Goal: Task Accomplishment & Management: Manage account settings

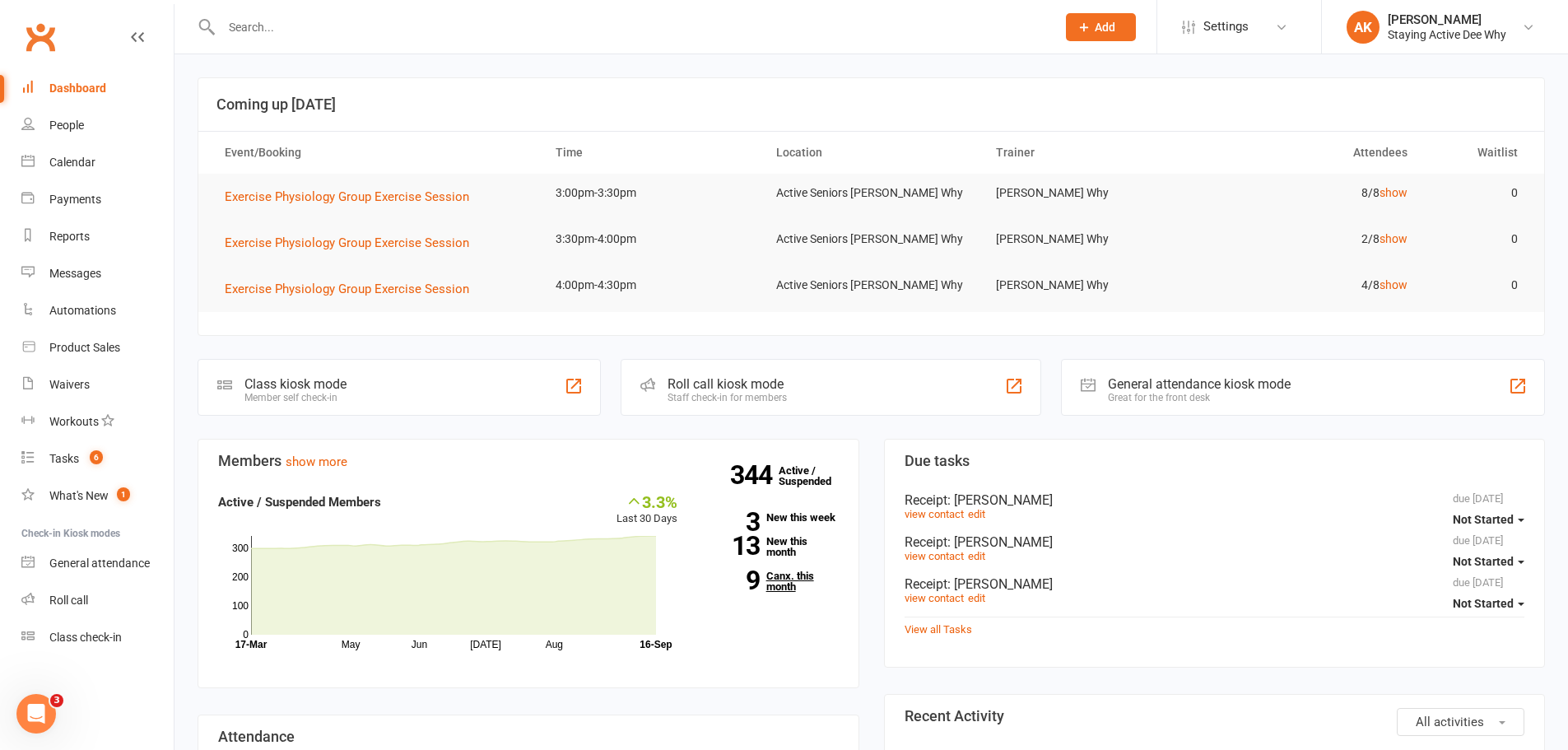
click at [790, 590] on link "9 Canx. this month" at bounding box center [770, 581] width 136 height 22
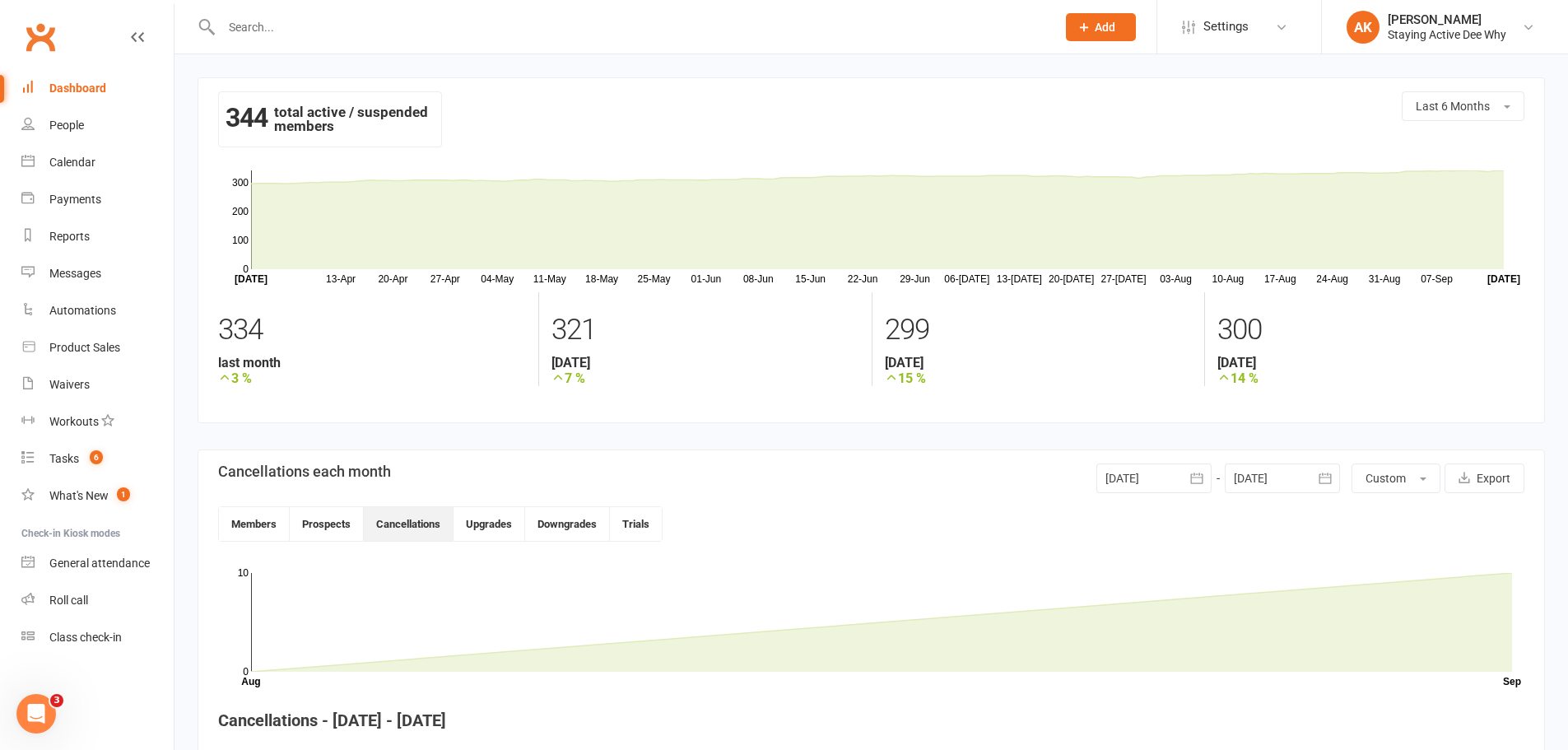
click at [80, 84] on div "Dashboard" at bounding box center [77, 88] width 57 height 13
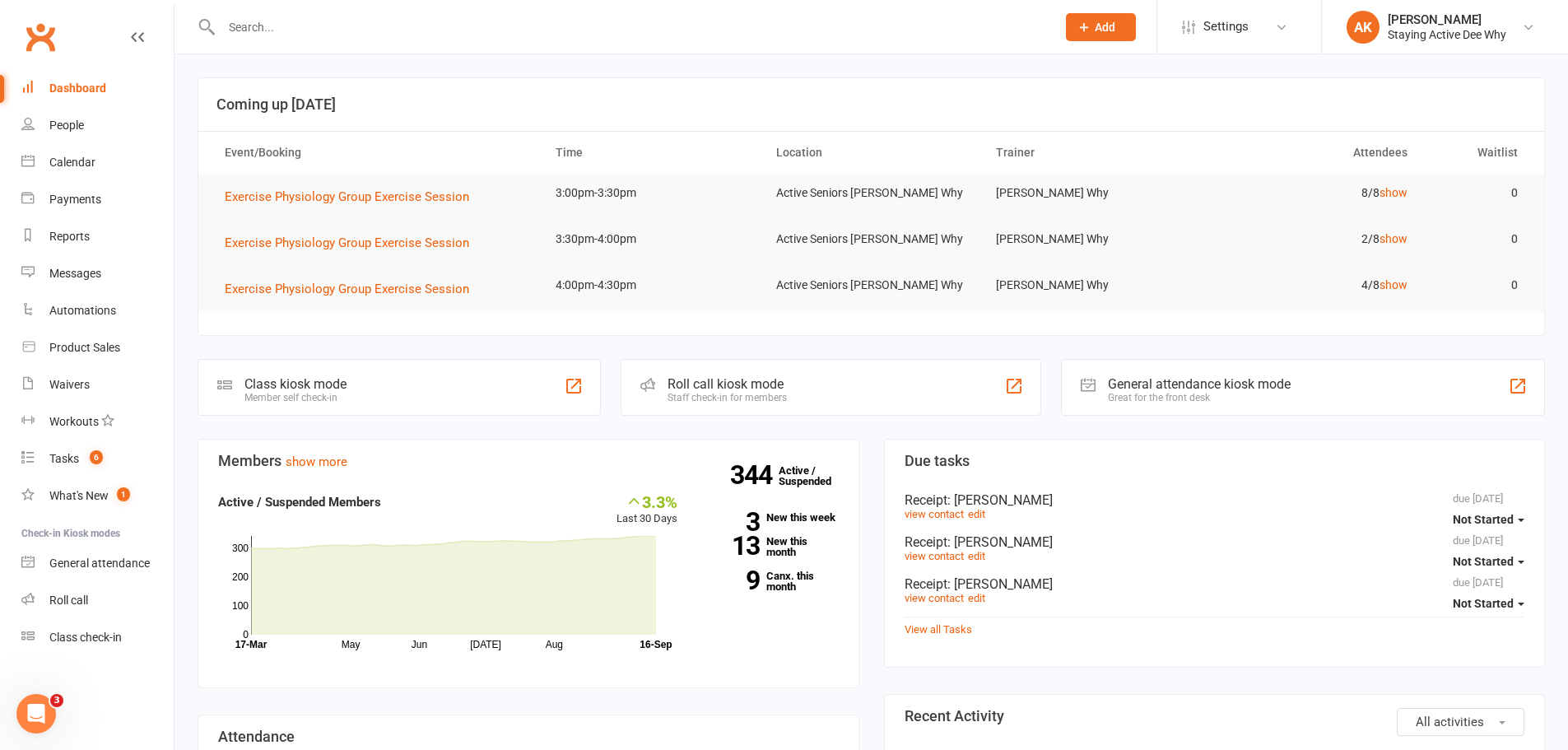
click at [514, 22] on input "text" at bounding box center [630, 27] width 828 height 23
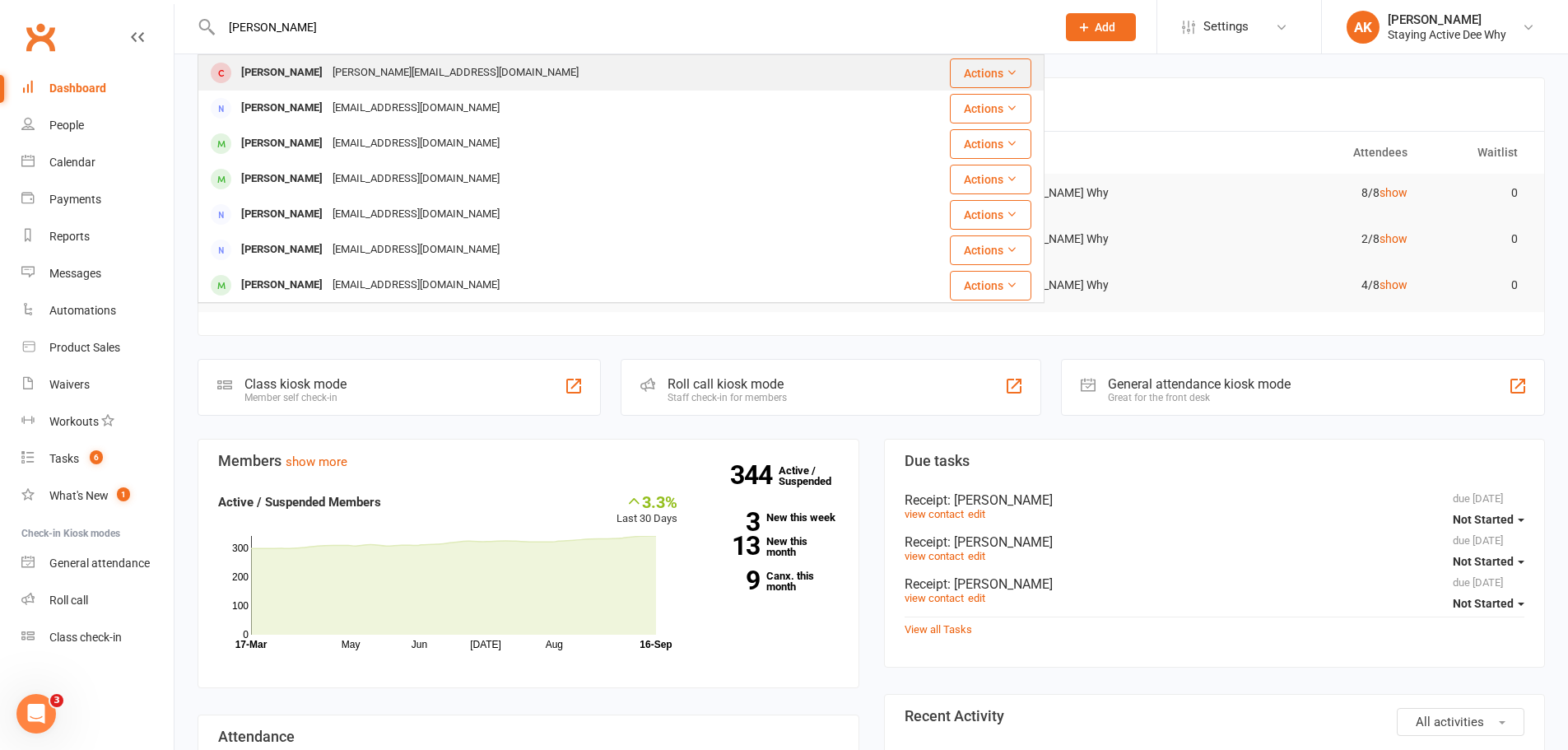
type input "[PERSON_NAME]"
click at [433, 67] on div "[PERSON_NAME][EMAIL_ADDRESS][DOMAIN_NAME]" at bounding box center [455, 72] width 256 height 24
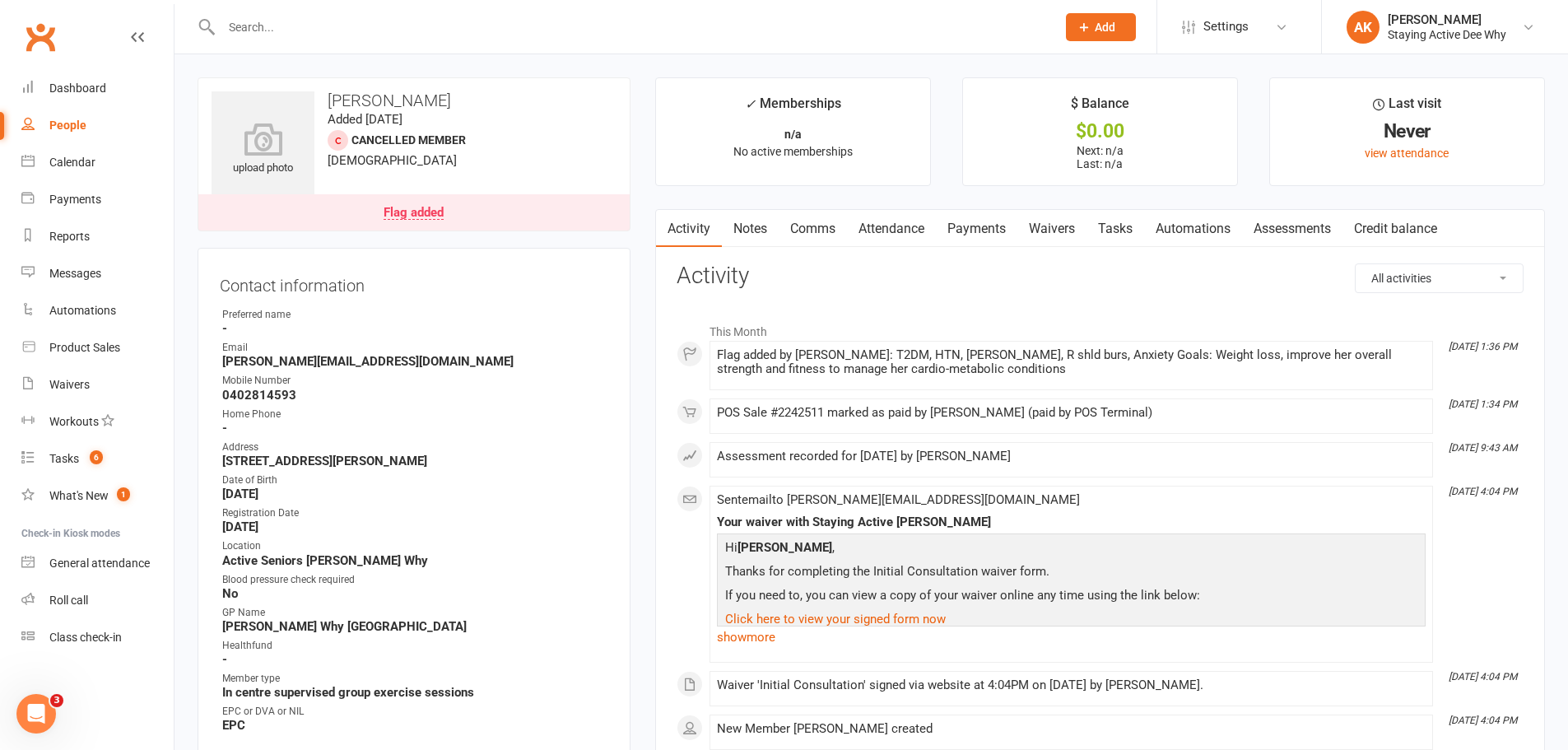
click at [1280, 223] on link "Assessments" at bounding box center [1292, 229] width 101 height 38
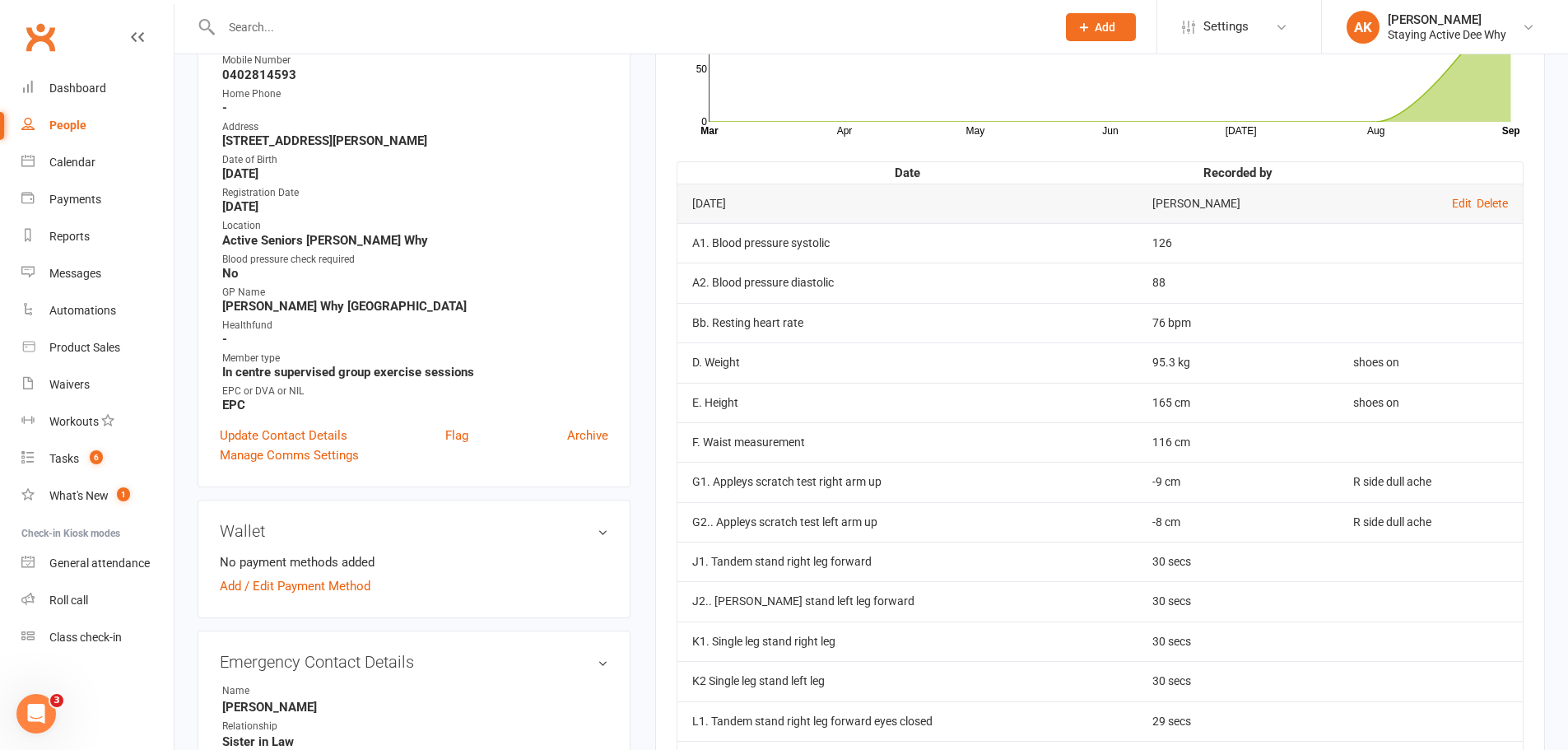
scroll to position [329, 0]
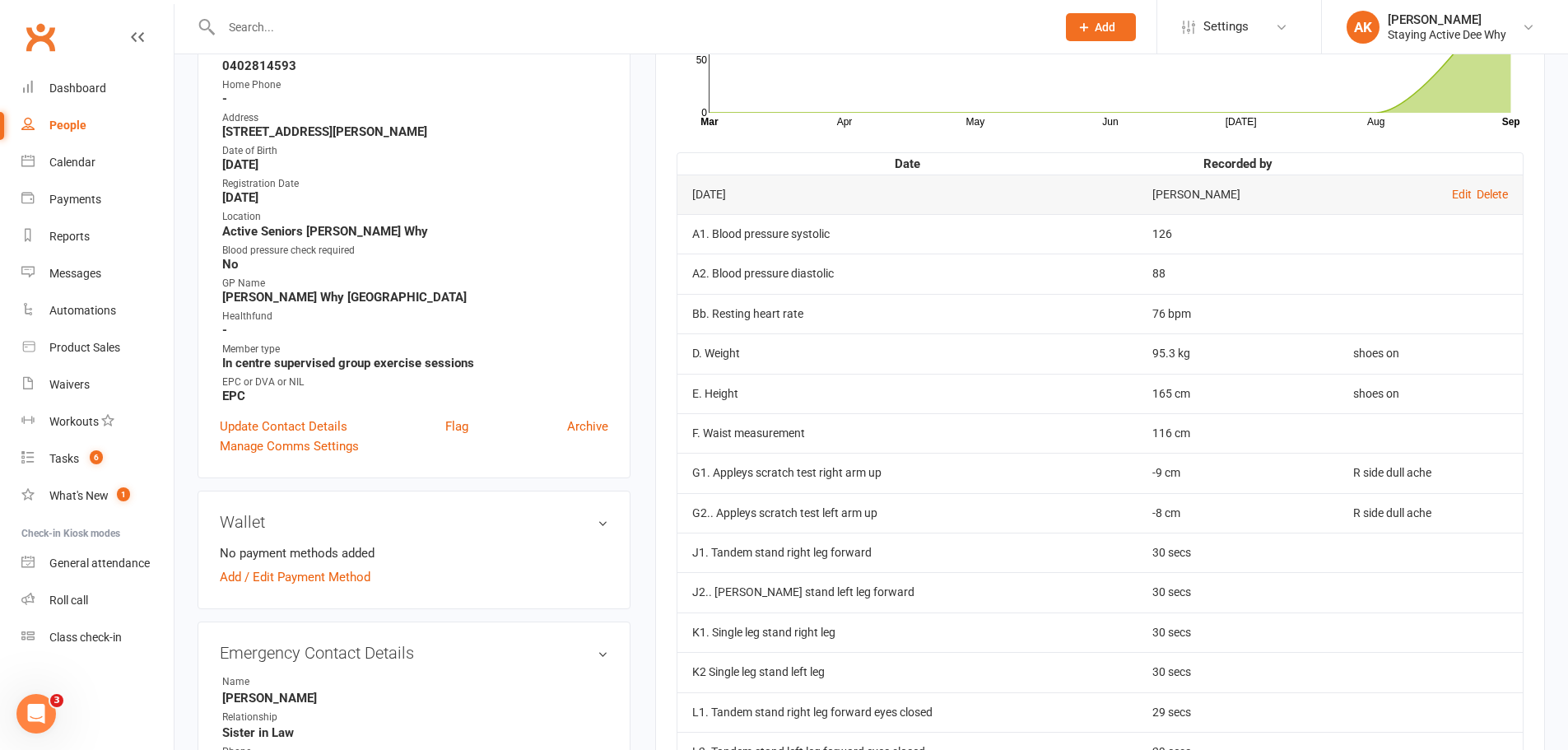
click at [419, 16] on input "text" at bounding box center [630, 27] width 828 height 23
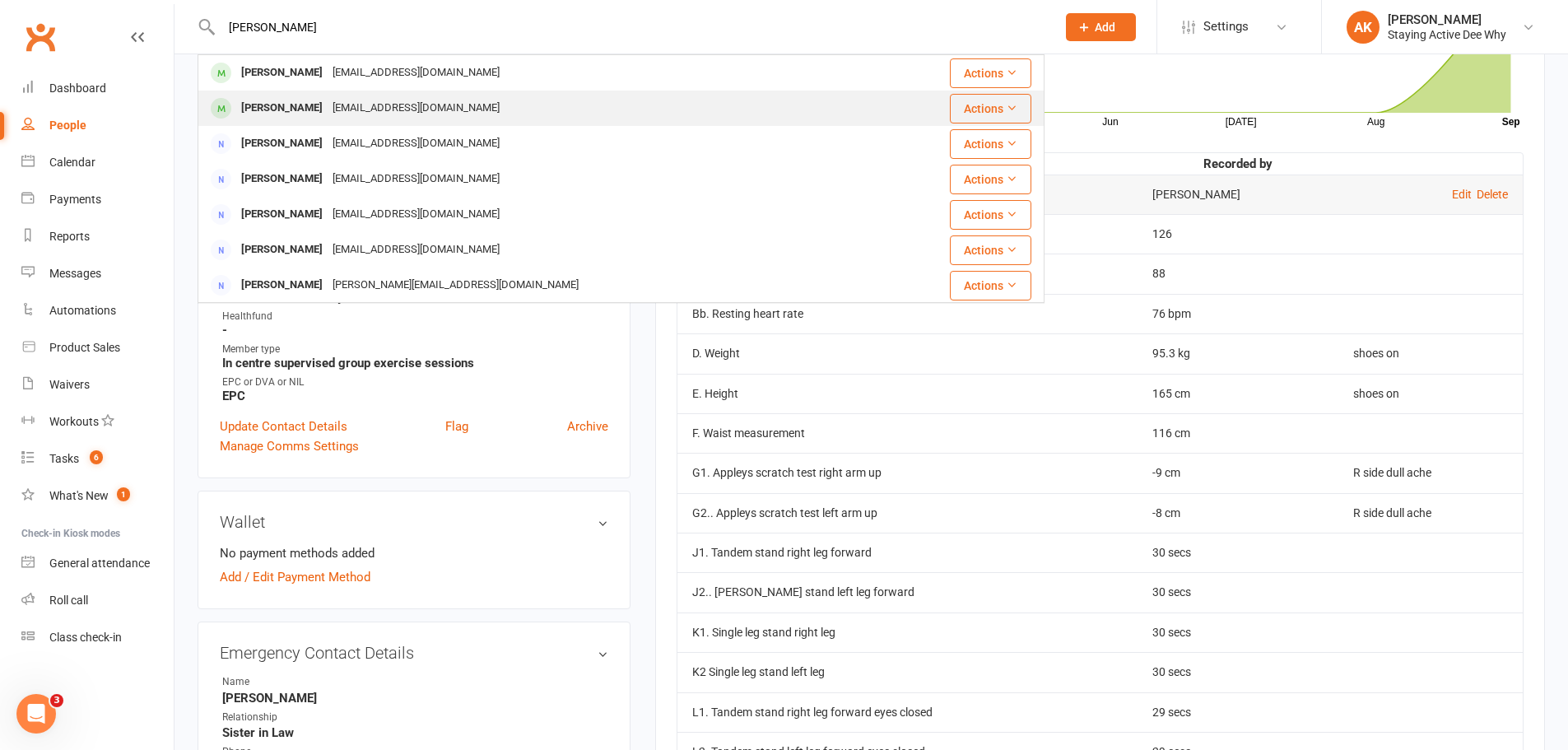
type input "[PERSON_NAME]"
click at [422, 96] on div "[EMAIL_ADDRESS][DOMAIN_NAME]" at bounding box center [415, 108] width 177 height 24
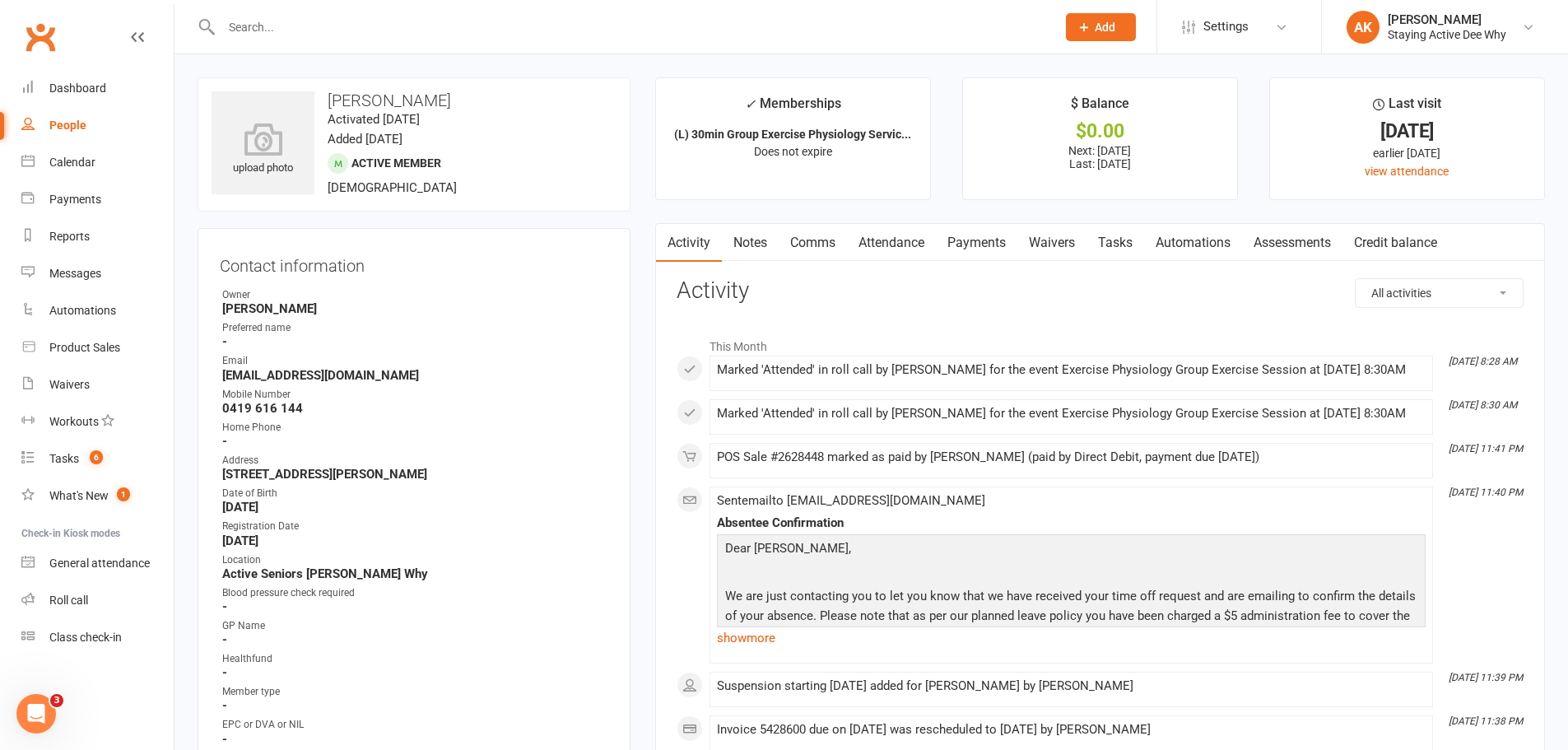
click at [1305, 243] on link "Assessments" at bounding box center [1292, 243] width 101 height 38
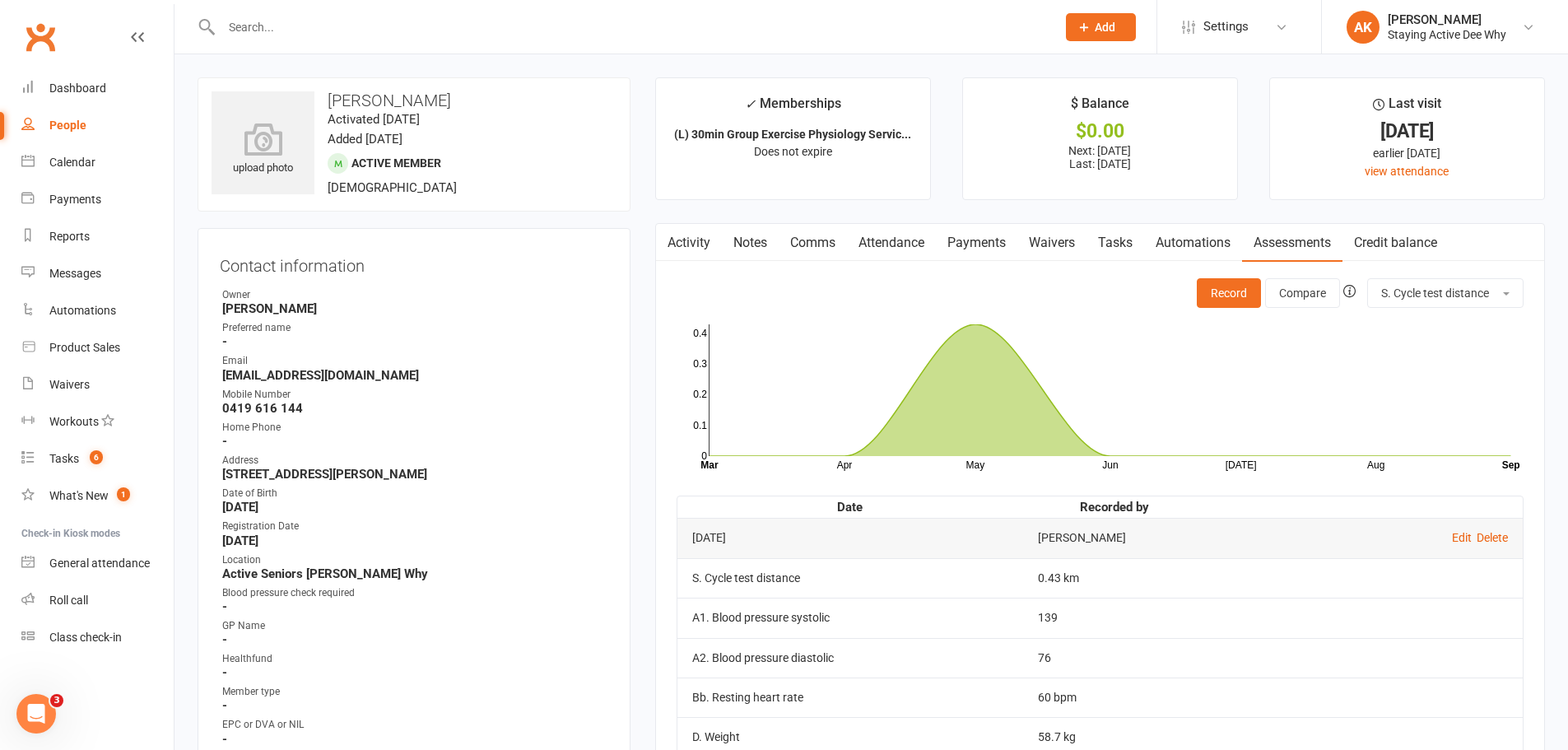
click at [733, 239] on link "Notes" at bounding box center [750, 243] width 57 height 38
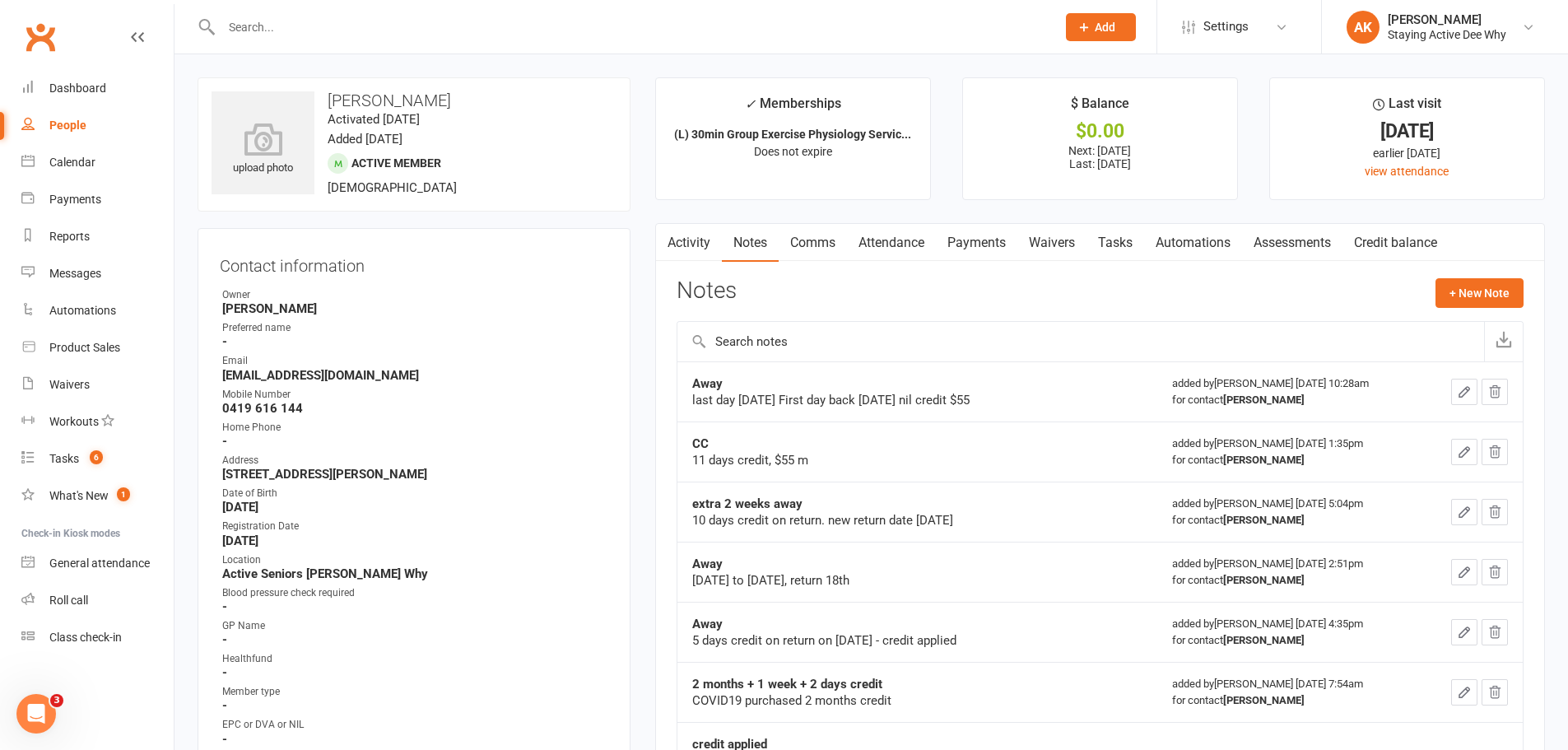
click at [1307, 230] on link "Assessments" at bounding box center [1292, 243] width 101 height 38
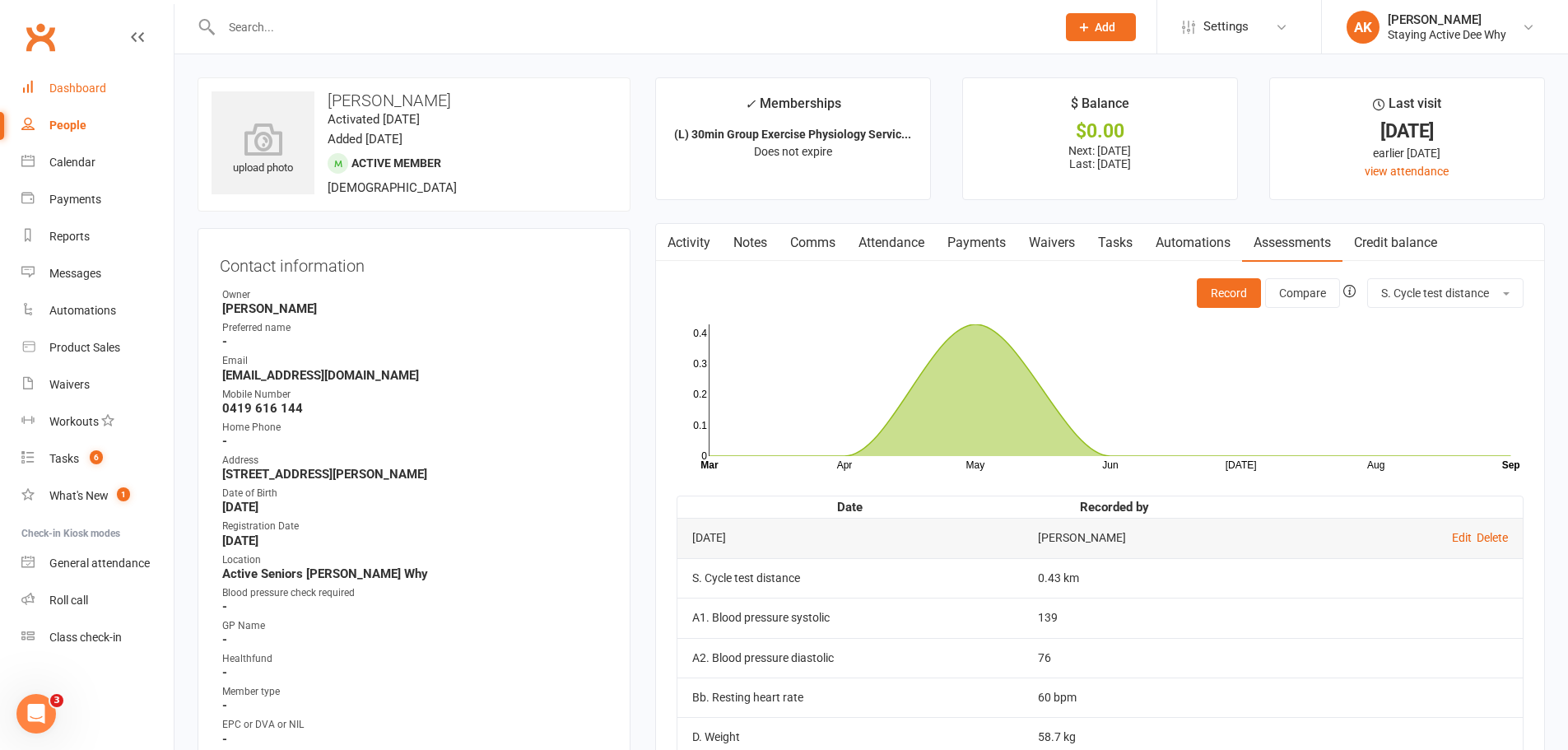
click at [81, 99] on link "Dashboard" at bounding box center [97, 88] width 152 height 37
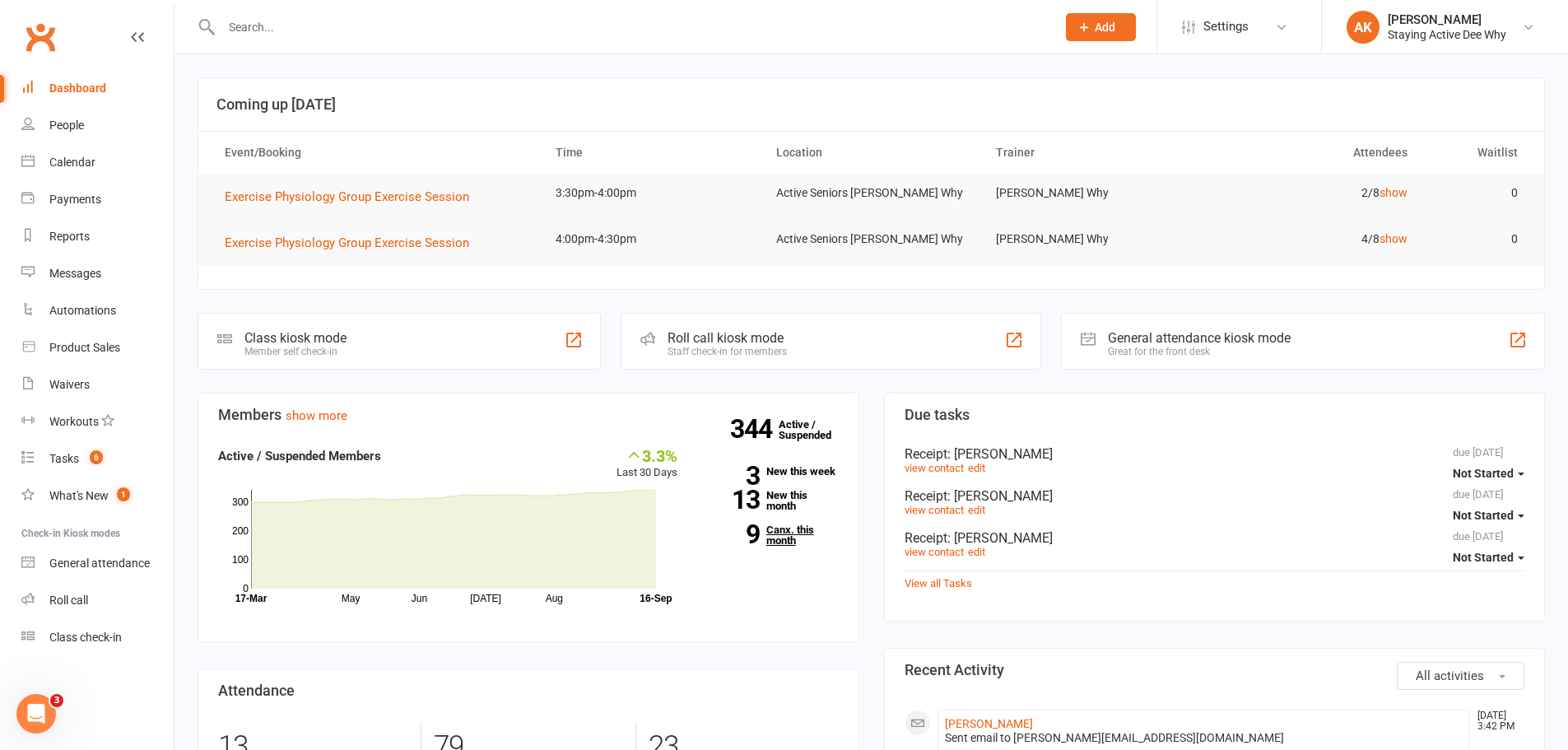
click at [778, 540] on link "9 Canx. this month" at bounding box center [770, 535] width 136 height 22
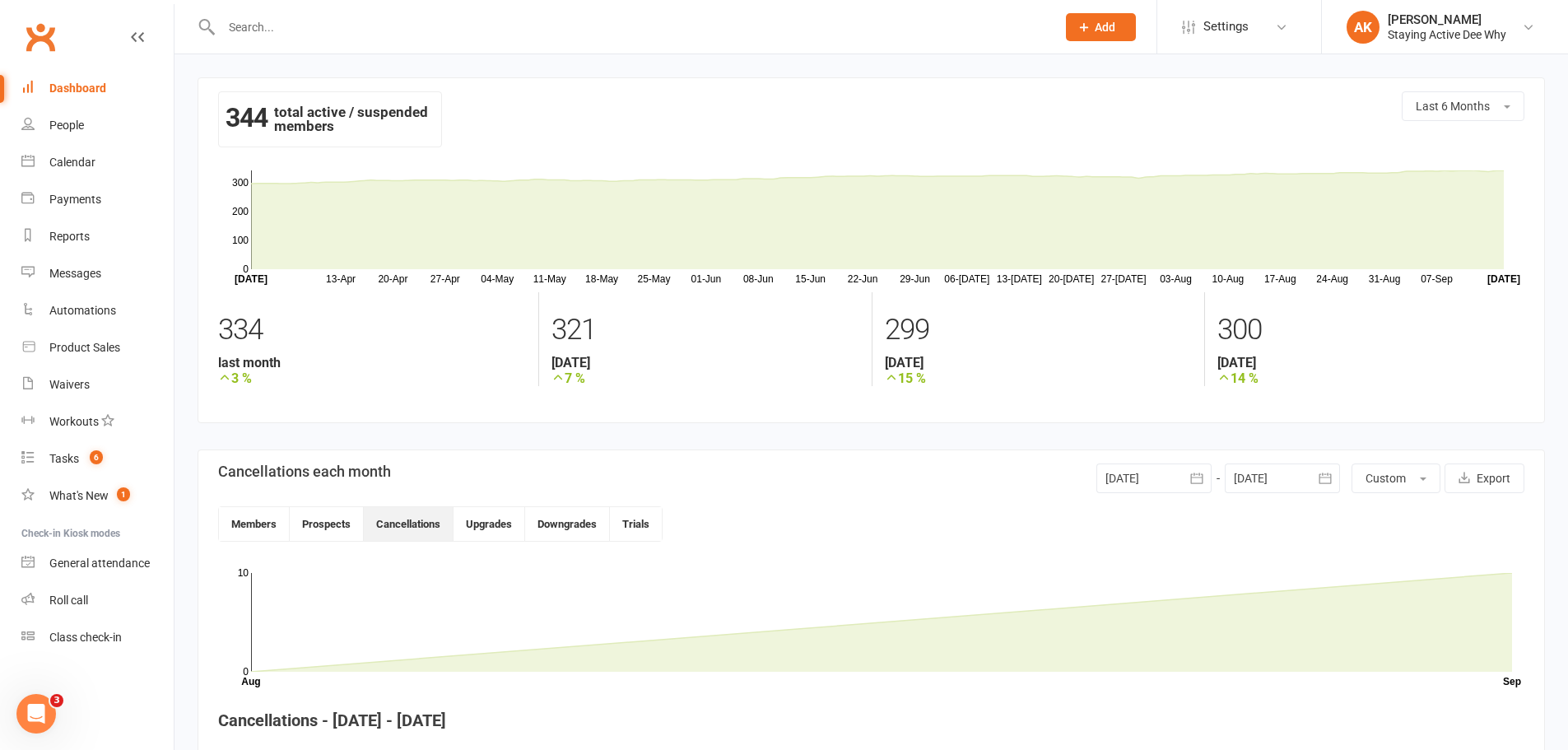
click at [101, 79] on link "Dashboard" at bounding box center [97, 88] width 152 height 37
